Goal: Transaction & Acquisition: Purchase product/service

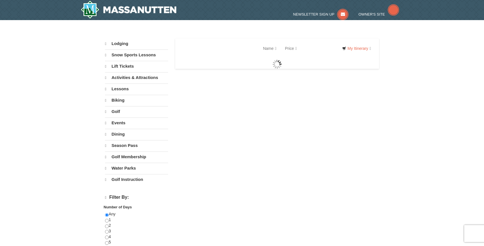
select select "10"
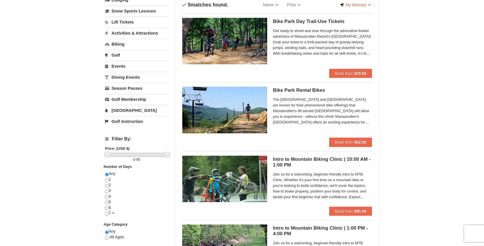
scroll to position [44, 0]
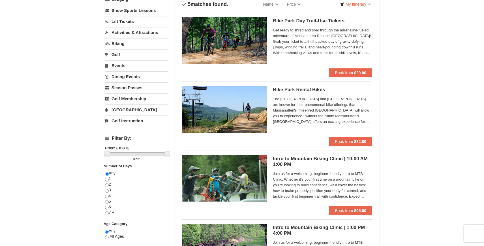
click at [282, 162] on h5 "Intro to Mountain Biking Clinic | 10:00 AM - 1:00 PM Massanutten Biking" at bounding box center [322, 161] width 99 height 11
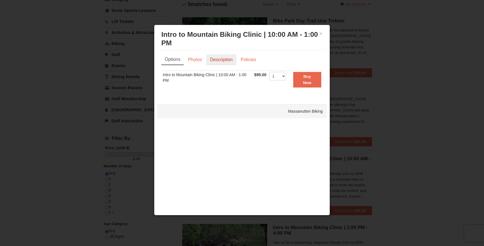
click at [220, 56] on link "Description" at bounding box center [221, 59] width 30 height 11
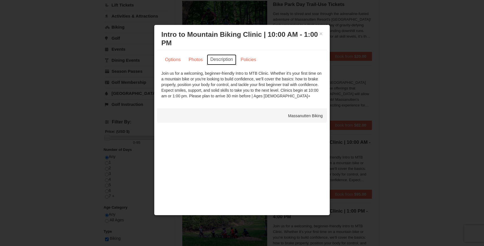
scroll to position [61, 0]
click at [320, 34] on button "×" at bounding box center [320, 34] width 3 height 6
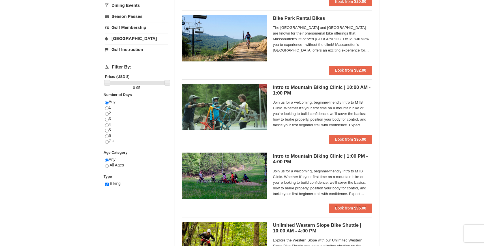
scroll to position [115, 0]
click at [310, 176] on span "Join us for a welcoming, beginner-friendly Intro to MTB Clinic. Whether it's yo…" at bounding box center [322, 182] width 99 height 28
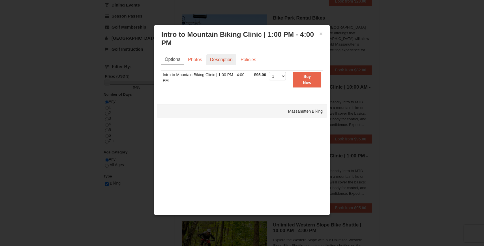
click at [224, 55] on link "Description" at bounding box center [221, 59] width 30 height 11
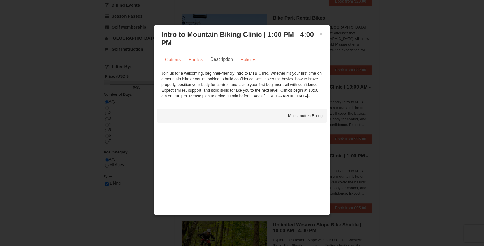
click at [401, 84] on div at bounding box center [242, 123] width 484 height 246
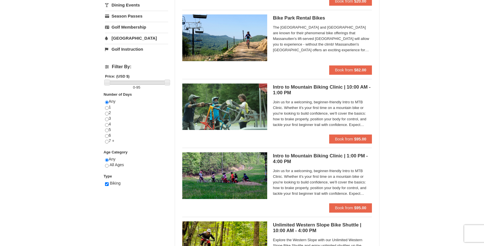
click at [309, 108] on span "Join us for a welcoming, beginner-friendly Intro to MTB Clinic. Whether it's yo…" at bounding box center [322, 113] width 99 height 28
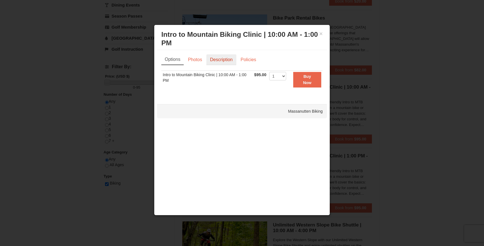
click at [221, 58] on link "Description" at bounding box center [221, 59] width 30 height 11
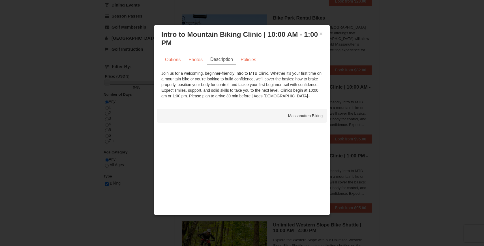
click at [405, 95] on div at bounding box center [242, 123] width 484 height 246
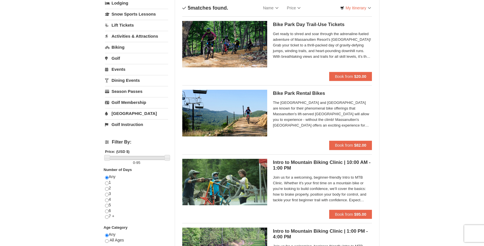
scroll to position [42, 0]
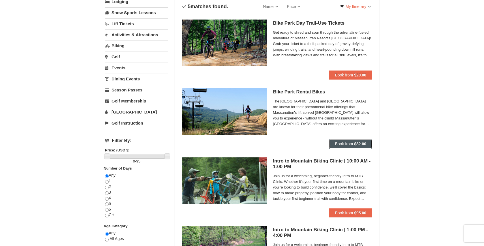
click at [357, 147] on button "Book from $82.00" at bounding box center [350, 143] width 43 height 9
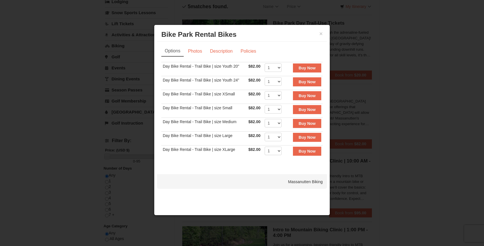
scroll to position [31, 0]
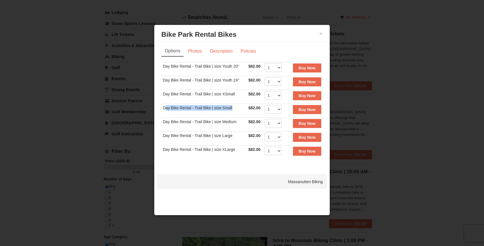
drag, startPoint x: 165, startPoint y: 107, endPoint x: 239, endPoint y: 107, distance: 74.7
click at [239, 107] on td "Day Bike Rental - Trail Bike | size Small" at bounding box center [203, 111] width 85 height 14
click at [90, 159] on div at bounding box center [242, 123] width 484 height 246
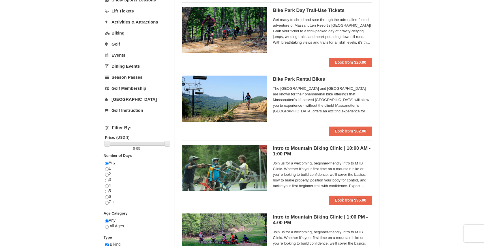
scroll to position [56, 0]
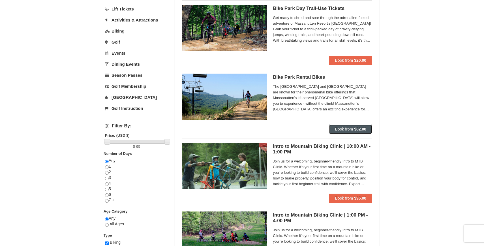
click at [347, 129] on span "Book from" at bounding box center [344, 129] width 18 height 5
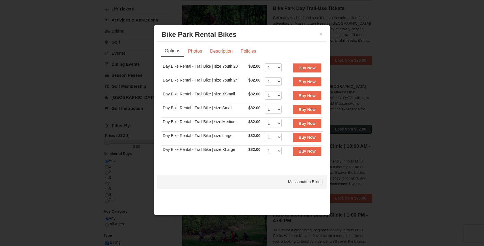
scroll to position [54, 0]
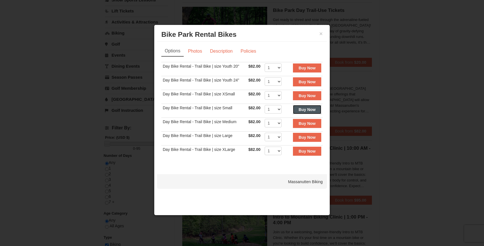
click at [306, 111] on strong "Buy Now" at bounding box center [306, 109] width 17 height 5
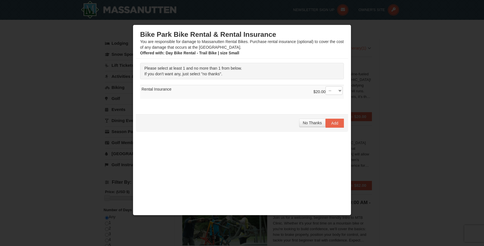
scroll to position [12, 0]
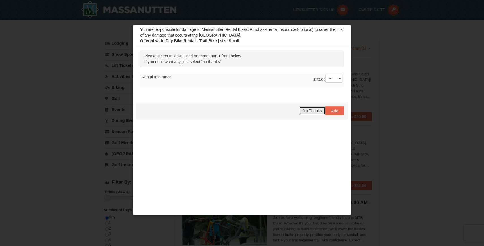
click at [308, 111] on span "No Thanks" at bounding box center [312, 110] width 19 height 5
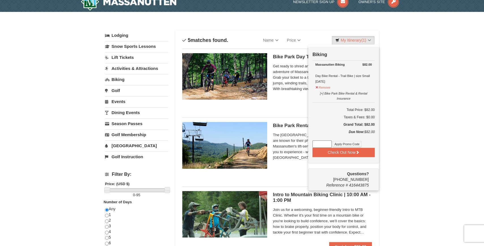
scroll to position [10, 0]
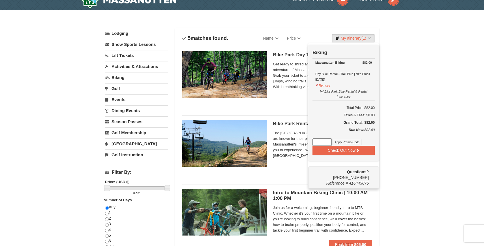
click at [277, 104] on div "Bike Park Day Trail-Use Tickets Massanutten Biking Get ready to shred and soar …" at bounding box center [277, 77] width 190 height 60
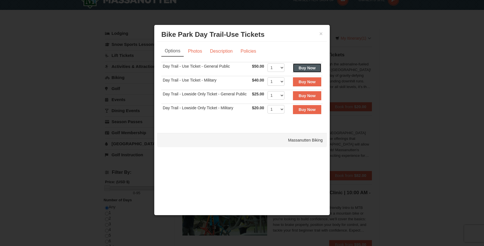
click at [310, 66] on strong "Buy Now" at bounding box center [306, 68] width 17 height 5
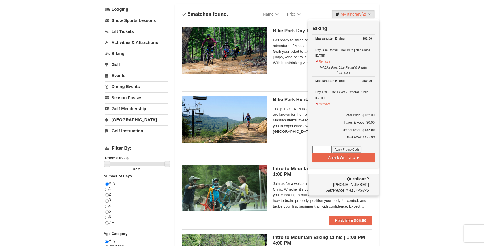
scroll to position [34, 0]
click at [284, 98] on h5 "Bike Park Rental Bikes Massanutten Biking" at bounding box center [322, 99] width 99 height 6
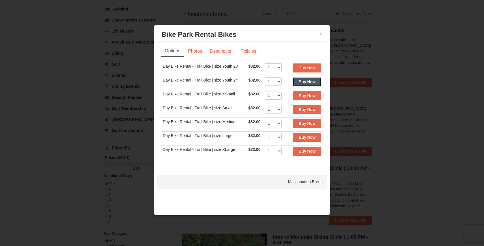
click at [315, 83] on strong "Buy Now" at bounding box center [306, 81] width 17 height 5
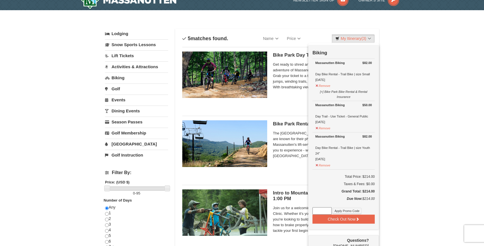
scroll to position [2, 0]
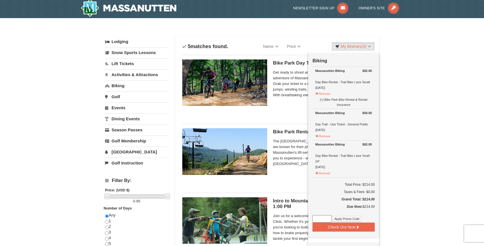
click at [284, 175] on div "Bike Park Rental Bikes Massanutten Biking The Shenandoah Valley and Blue Ridge …" at bounding box center [322, 153] width 99 height 51
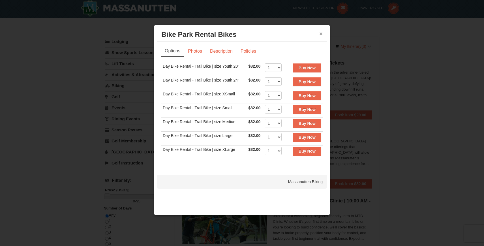
click at [320, 34] on button "×" at bounding box center [320, 34] width 3 height 6
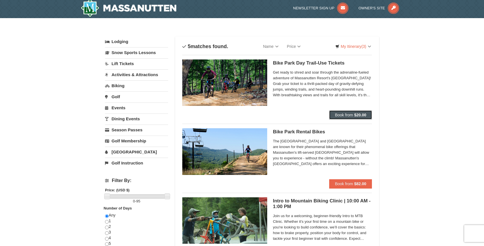
click at [351, 113] on span "Book from" at bounding box center [344, 115] width 18 height 5
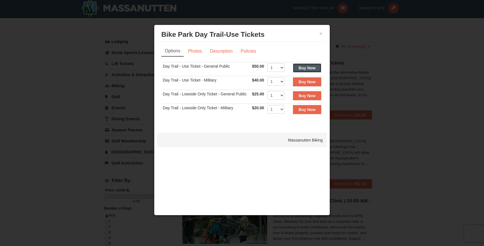
click at [306, 65] on button "Buy Now" at bounding box center [307, 67] width 28 height 9
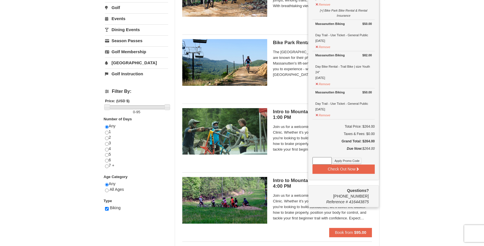
scroll to position [91, 0]
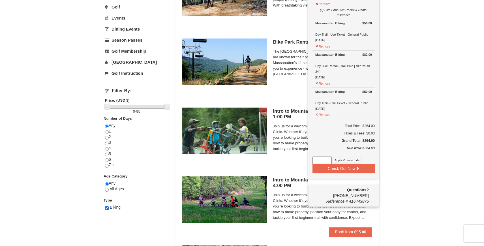
click at [319, 159] on input at bounding box center [321, 159] width 19 height 7
type input "free"
click at [356, 169] on icon at bounding box center [357, 168] width 4 height 4
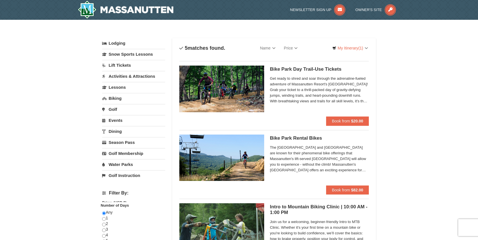
select select "10"
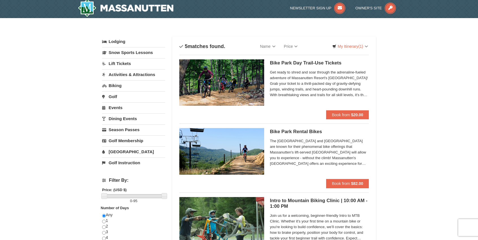
scroll to position [2, 0]
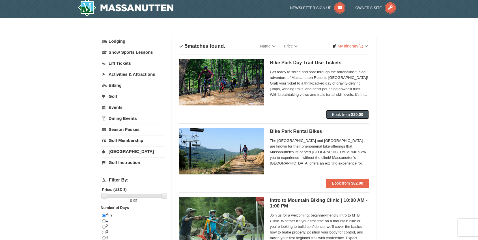
click at [342, 114] on span "Book from" at bounding box center [341, 114] width 18 height 5
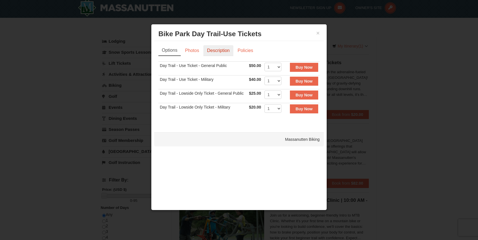
click at [221, 50] on link "Description" at bounding box center [218, 50] width 30 height 11
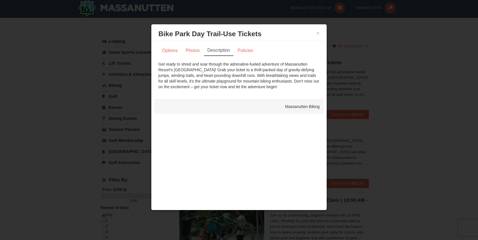
click at [315, 36] on h3 "Bike Park Day Trail-Use Tickets Massanutten Biking" at bounding box center [238, 34] width 161 height 8
click at [172, 54] on link "Options" at bounding box center [169, 50] width 23 height 11
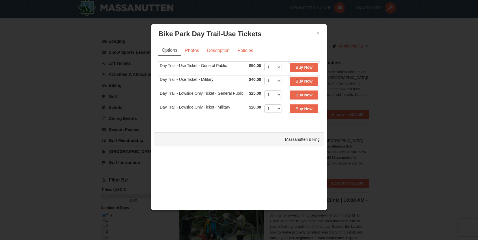
click at [320, 32] on div "× Bike Park Day Trail-Use Tickets Massanutten Biking" at bounding box center [239, 34] width 170 height 14
click at [317, 36] on button "×" at bounding box center [317, 33] width 3 height 6
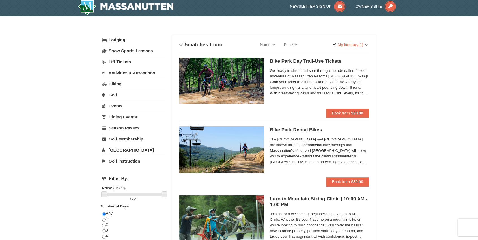
scroll to position [4, 0]
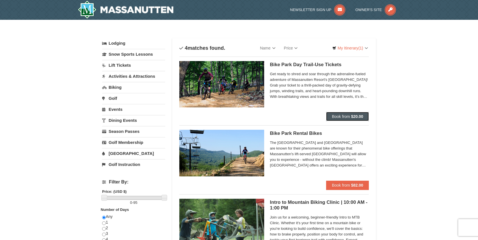
click at [351, 117] on strong "$20.00" at bounding box center [357, 116] width 12 height 5
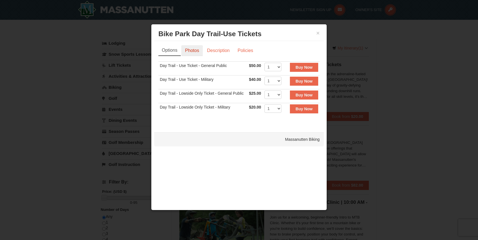
click at [195, 53] on link "Photos" at bounding box center [191, 50] width 21 height 11
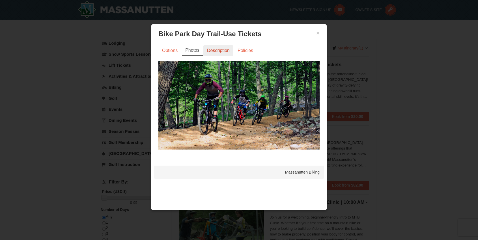
click at [224, 52] on link "Description" at bounding box center [218, 50] width 30 height 11
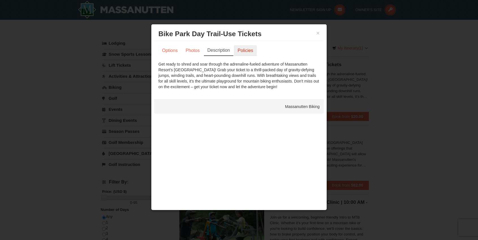
click at [248, 52] on link "Policies" at bounding box center [245, 50] width 23 height 11
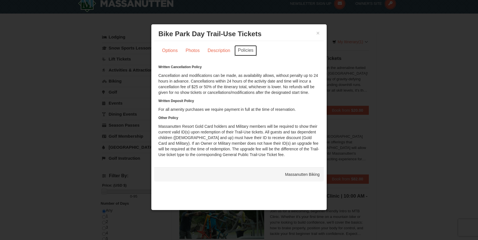
scroll to position [6, 0]
click at [318, 35] on button "×" at bounding box center [317, 33] width 3 height 6
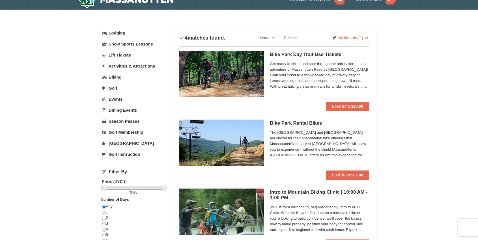
scroll to position [11, 0]
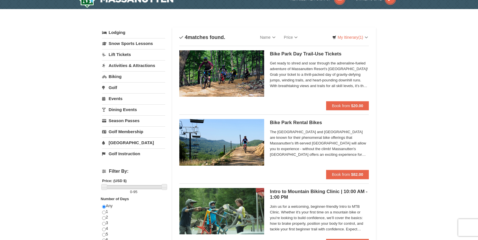
click at [342, 71] on span "Get ready to shred and soar through the adrenaline-fueled adventure of Massanut…" at bounding box center [319, 75] width 99 height 28
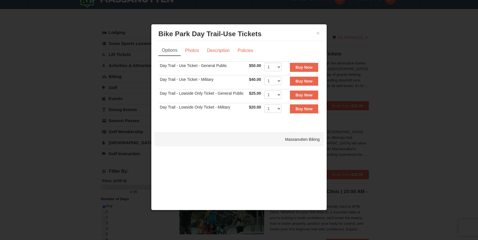
click at [342, 71] on div at bounding box center [239, 120] width 478 height 240
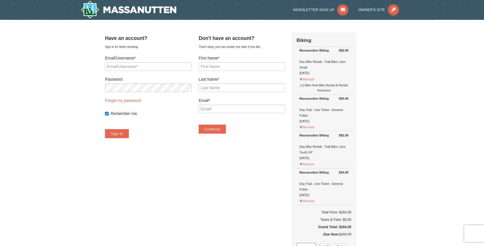
select select "10"
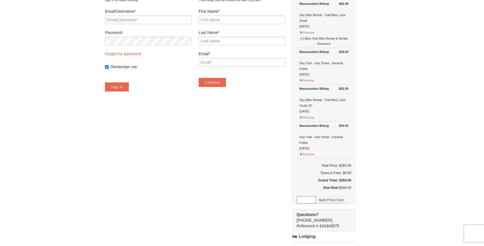
scroll to position [12, 0]
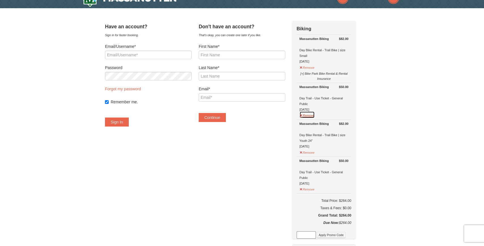
click at [315, 116] on button "Remove" at bounding box center [306, 114] width 15 height 7
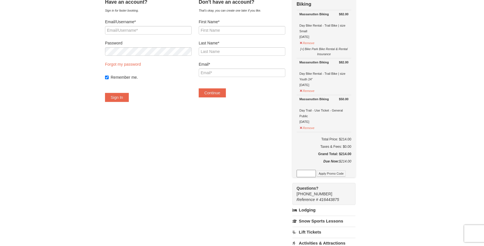
scroll to position [35, 0]
click at [311, 171] on input at bounding box center [305, 174] width 19 height 7
paste input "WPHARVESTMONTHURS25"
type input "WPHARVESTMONTHURS25"
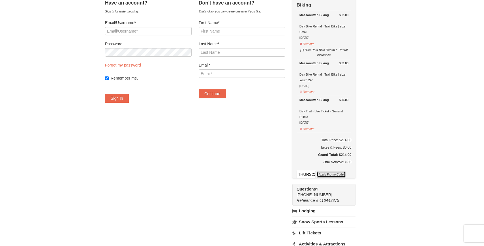
click at [338, 173] on button "Apply Promo Code" at bounding box center [331, 174] width 29 height 6
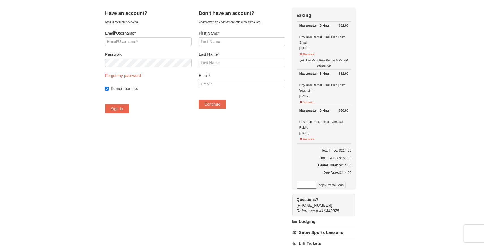
scroll to position [0, 0]
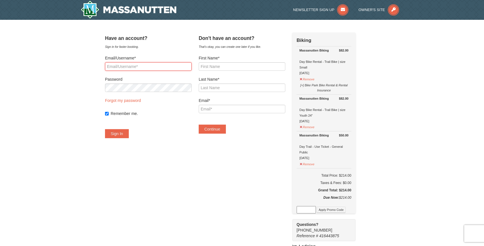
click at [137, 64] on input "Email/Username*" at bounding box center [148, 66] width 87 height 8
type input "claroche@vt.edu"
click at [123, 135] on button "Sign In" at bounding box center [117, 133] width 24 height 9
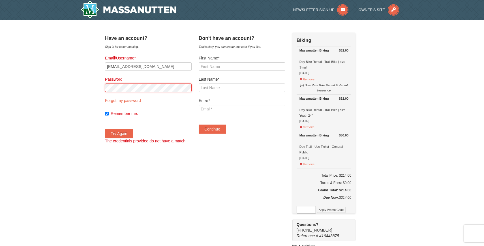
click at [111, 89] on div "Have an account? Sign in for faster booking. Email/Username* claroche@vt.edu Pa…" at bounding box center [242, 206] width 274 height 346
click at [133, 102] on link "Forgot my password" at bounding box center [123, 100] width 36 height 5
type input "claroche@vt.edu"
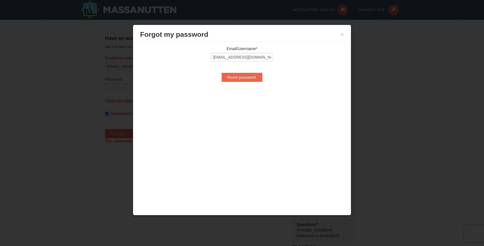
click at [133, 102] on div "Forgot my password × Email/Username* claroche@vt.edu Reset password. Username T…" at bounding box center [242, 120] width 218 height 191
click at [344, 46] on div "Email/Username* claroche@vt.edu Reset password. Username Temporary Password New…" at bounding box center [242, 64] width 212 height 44
click at [342, 30] on div "Forgot my password ×" at bounding box center [242, 35] width 212 height 14
click at [341, 36] on button "×" at bounding box center [341, 35] width 3 height 6
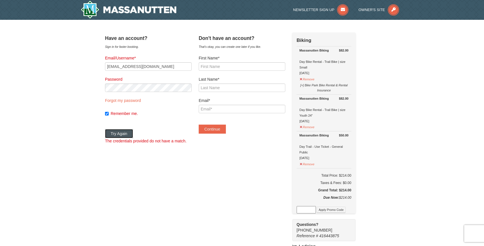
click at [122, 131] on button "Try Again" at bounding box center [119, 133] width 28 height 9
click at [57, 79] on div "× Have an account? Sign in for faster booking. Email/Username* claroche@vt.edu …" at bounding box center [242, 205] width 484 height 371
click at [123, 131] on button "Try Again" at bounding box center [119, 133] width 28 height 9
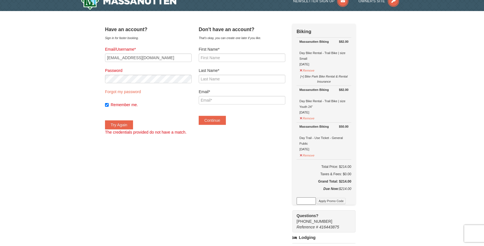
scroll to position [9, 0]
click at [126, 89] on link "Forgot my password" at bounding box center [123, 91] width 36 height 5
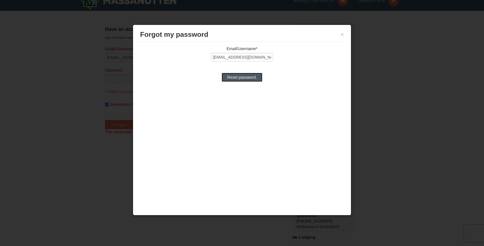
click at [252, 79] on input "Reset password." at bounding box center [241, 77] width 41 height 9
type input "Processing..."
type input "[EMAIL_ADDRESS][DOMAIN_NAME]"
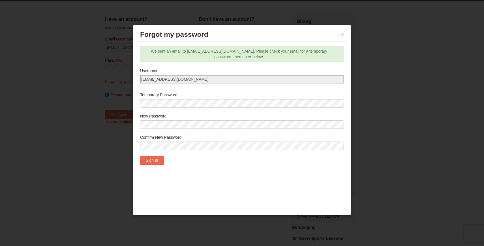
scroll to position [20, 0]
click at [188, 74] on div "Username" at bounding box center [242, 78] width 204 height 21
click at [161, 160] on button "Sign In" at bounding box center [152, 160] width 24 height 9
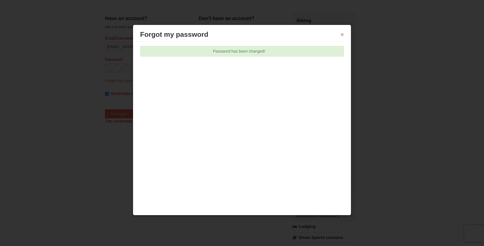
click at [343, 33] on button "×" at bounding box center [341, 35] width 3 height 6
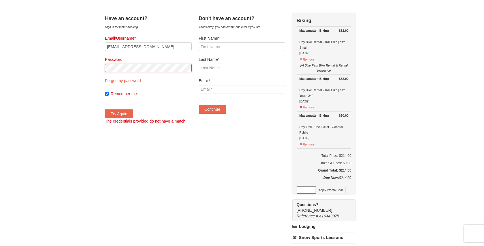
click at [85, 65] on div "× Have an account? Sign in for faster booking. Email/Username* claroche@vt.edu …" at bounding box center [242, 185] width 484 height 371
click at [133, 116] on button "Try Again" at bounding box center [119, 113] width 28 height 9
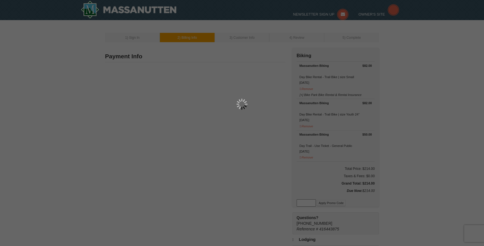
type input "[STREET_ADDRESS]"
type input "[GEOGRAPHIC_DATA]"
type input "24060"
type input "540"
type input "558"
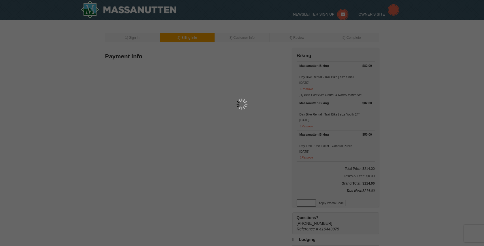
type input "9571"
type input "[EMAIL_ADDRESS][DOMAIN_NAME]"
select select "VA"
select select "10"
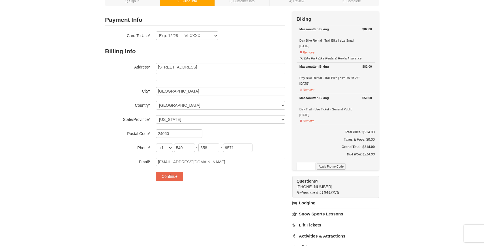
scroll to position [37, 0]
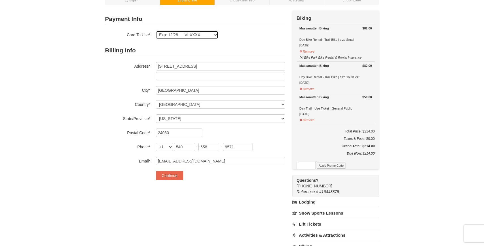
click at [190, 35] on select "Exp: 12/28 VI-XXXX New Card" at bounding box center [187, 35] width 62 height 8
click at [156, 31] on select "Exp: 12/28 VI-XXXX New Card" at bounding box center [187, 35] width 62 height 8
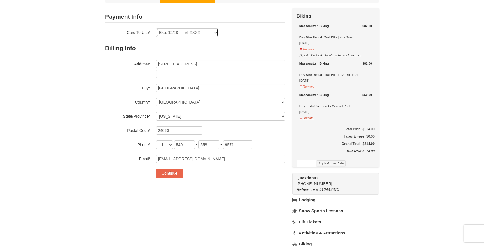
scroll to position [37, 0]
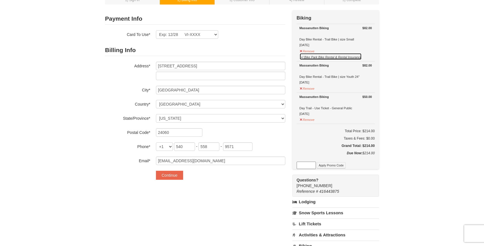
click at [301, 57] on button "[+] Bike Park Bike Rental & Rental Insurance" at bounding box center [330, 56] width 63 height 7
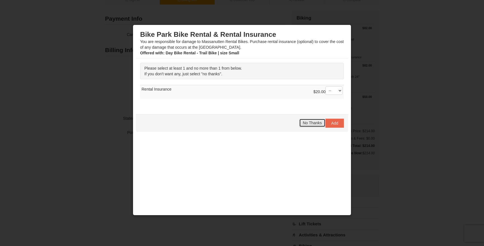
click at [314, 122] on span "No Thanks" at bounding box center [312, 123] width 19 height 5
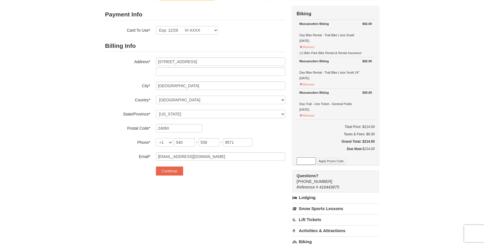
scroll to position [35, 0]
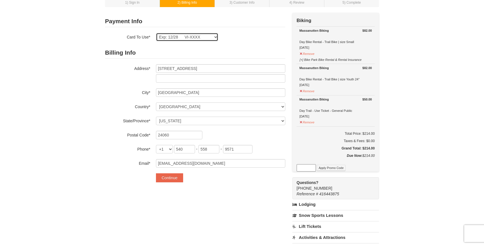
click at [208, 39] on select "Exp: 12/28 VI-XXXX New Card" at bounding box center [187, 37] width 62 height 8
click at [156, 33] on select "Exp: 12/28 VI-XXXX New Card" at bounding box center [187, 37] width 62 height 8
click at [168, 179] on button "Continue" at bounding box center [169, 177] width 27 height 9
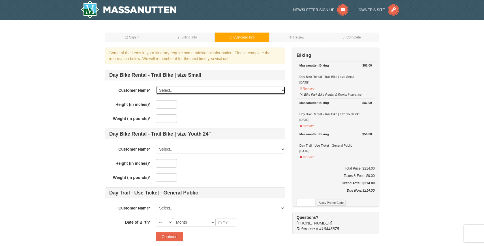
click at [167, 89] on select "Select... [PERSON_NAME] [PERSON_NAME] Add New..." at bounding box center [220, 90] width 129 height 8
select select "28074511"
click at [156, 86] on select "Select... [PERSON_NAME] [PERSON_NAME] Add New..." at bounding box center [220, 90] width 129 height 8
type input "61"
type input "105"
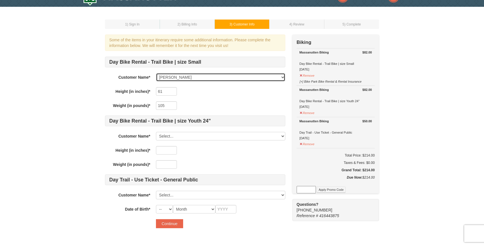
scroll to position [32, 0]
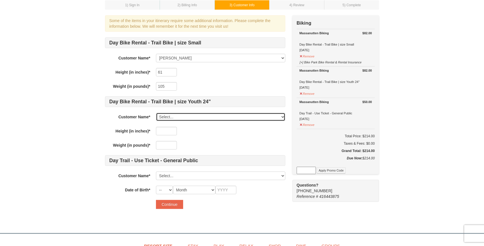
click at [172, 117] on select "Select... [PERSON_NAME] [PERSON_NAME] Add New..." at bounding box center [220, 117] width 129 height 8
select select "28074520"
click at [156, 113] on select "Select... [PERSON_NAME] [PERSON_NAME] Add New..." at bounding box center [220, 117] width 129 height 8
type input "53"
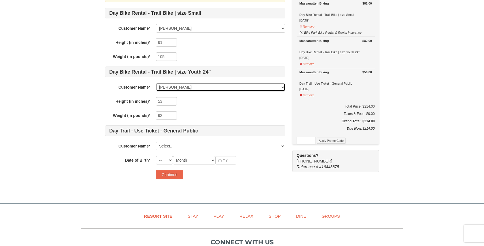
scroll to position [63, 0]
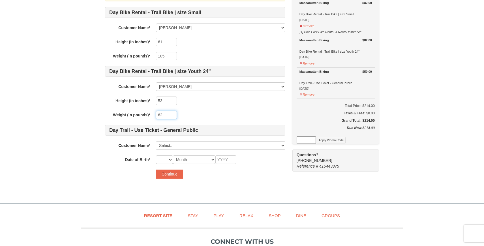
click at [164, 113] on input "62" at bounding box center [166, 115] width 21 height 8
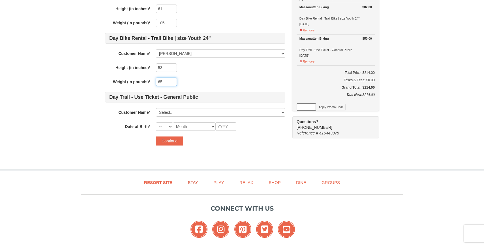
scroll to position [96, 0]
type input "65"
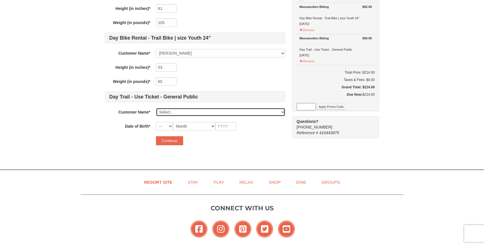
click at [188, 111] on select "Select... [PERSON_NAME] [PERSON_NAME] Add New..." at bounding box center [220, 112] width 129 height 8
select select "28074511"
click at [156, 108] on select "Select... [PERSON_NAME] [PERSON_NAME] Add New..." at bounding box center [220, 112] width 129 height 8
select select "27"
select select "04"
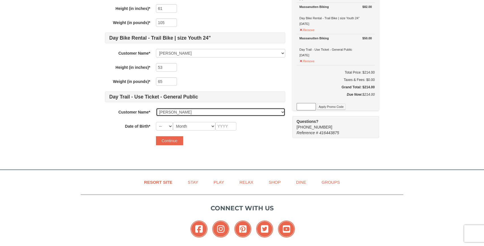
type input "1979"
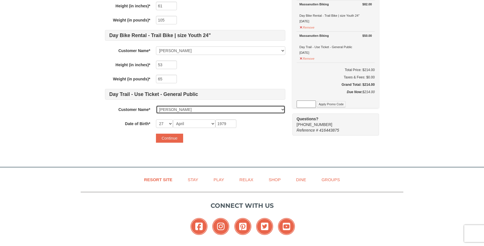
scroll to position [101, 0]
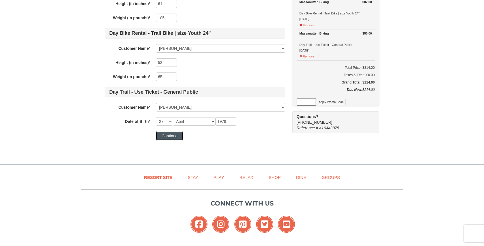
click at [168, 133] on button "Continue" at bounding box center [169, 135] width 27 height 9
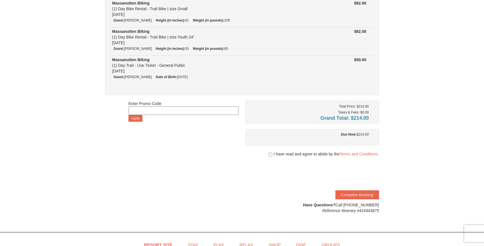
scroll to position [74, 0]
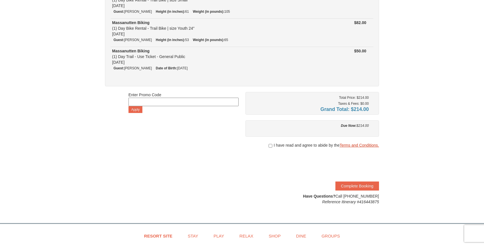
click at [368, 143] on link "Terms and Conditions." at bounding box center [358, 145] width 39 height 5
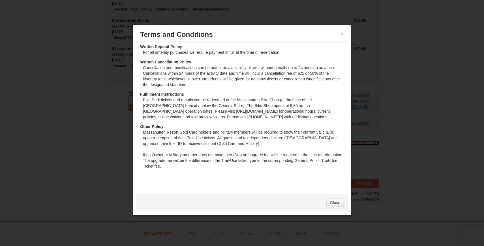
scroll to position [78, 0]
click at [341, 33] on button "×" at bounding box center [341, 34] width 3 height 6
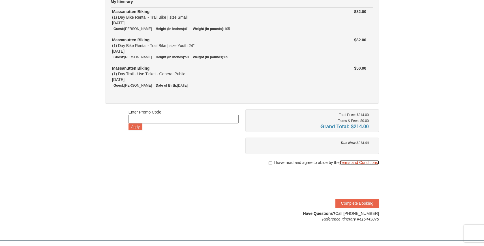
scroll to position [57, 0]
click at [269, 162] on input "checkbox" at bounding box center [270, 163] width 4 height 5
checkbox input "true"
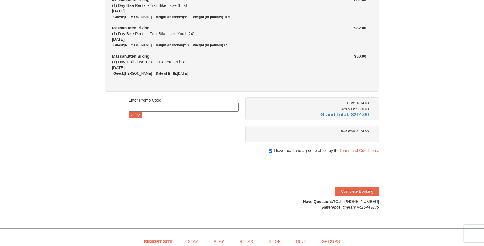
scroll to position [69, 0]
click at [356, 190] on button "Complete Booking" at bounding box center [357, 190] width 44 height 9
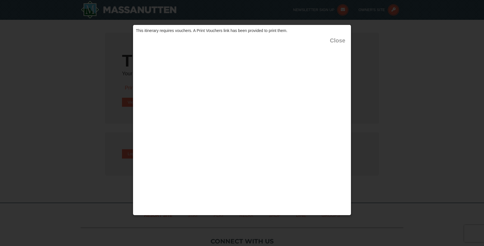
click at [338, 40] on button "Close" at bounding box center [337, 41] width 15 height 6
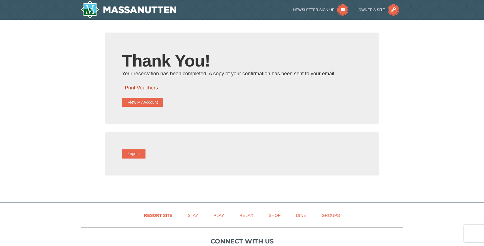
click at [154, 86] on link "Print Vouchers" at bounding box center [141, 88] width 33 height 6
click at [142, 101] on button "View My Account" at bounding box center [142, 102] width 41 height 9
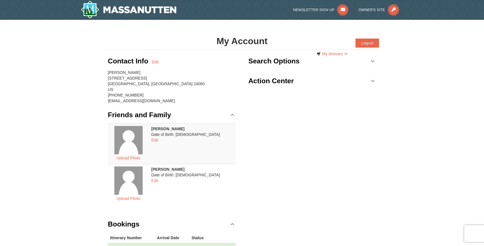
click at [359, 59] on link "Search Options" at bounding box center [312, 61] width 128 height 17
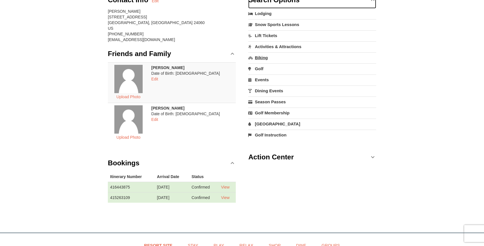
scroll to position [65, 0]
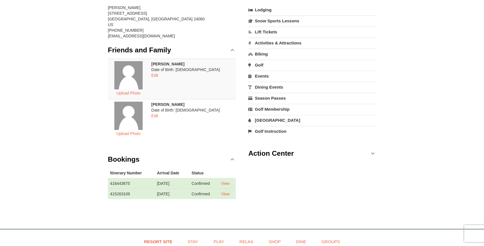
click at [372, 154] on link "Action Center" at bounding box center [312, 153] width 128 height 17
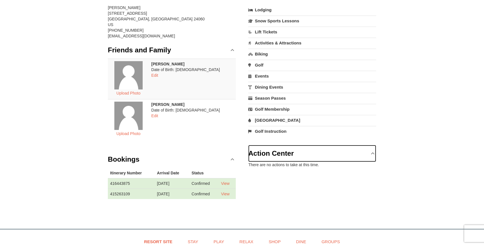
scroll to position [0, 0]
